Goal: Book appointment/travel/reservation

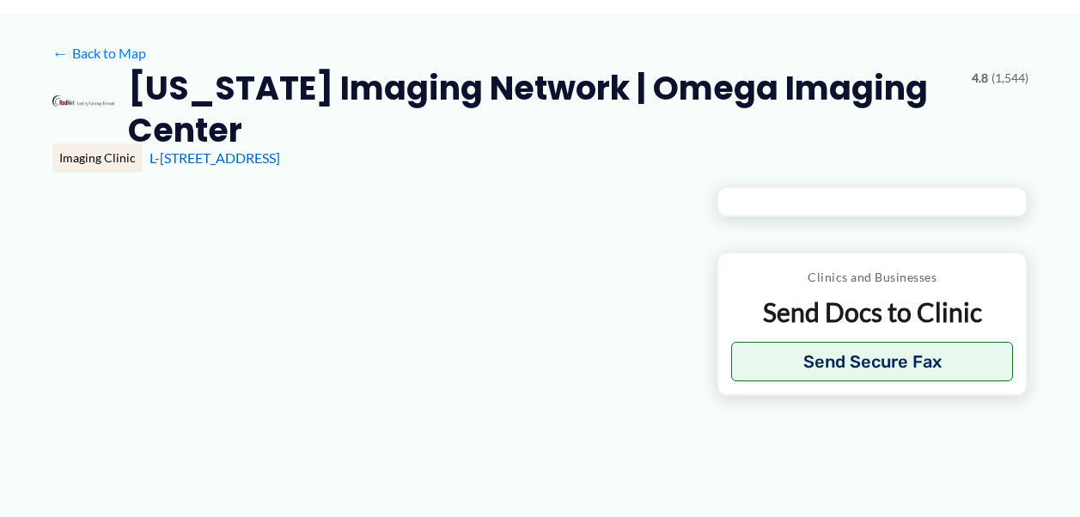
type input "**********"
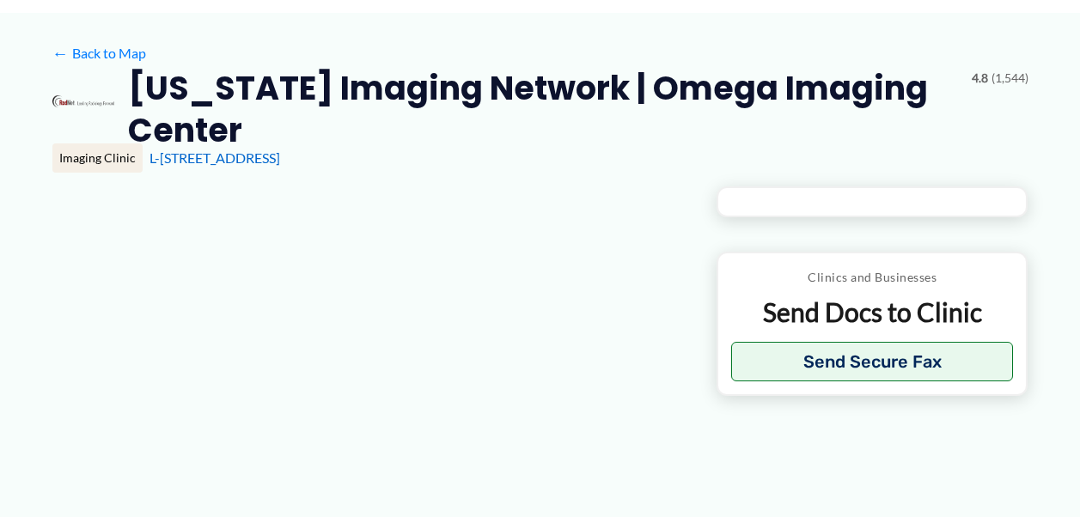
type input "**********"
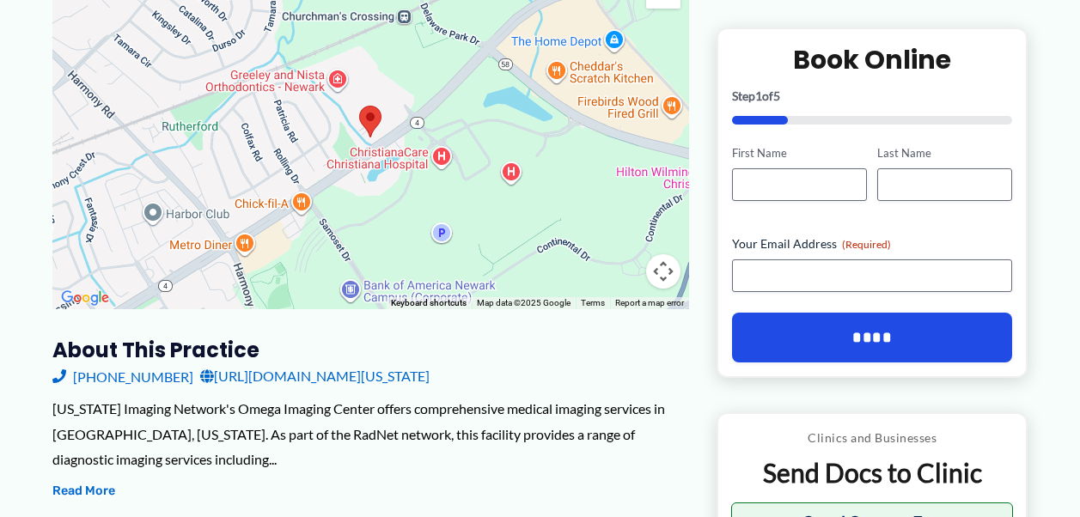
scroll to position [86, 0]
